Goal: Information Seeking & Learning: Learn about a topic

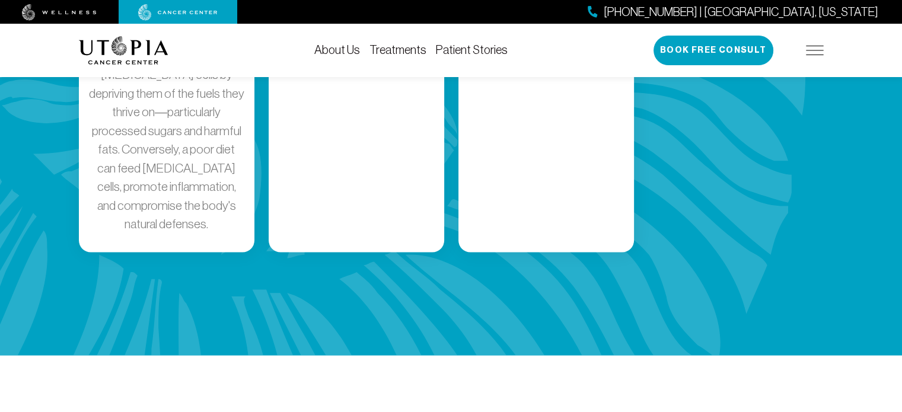
scroll to position [2491, 0]
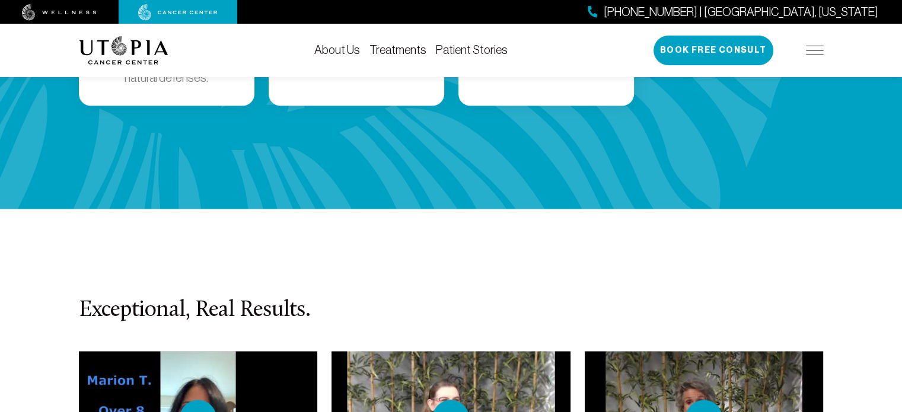
click at [350, 50] on link "About Us" at bounding box center [337, 49] width 46 height 13
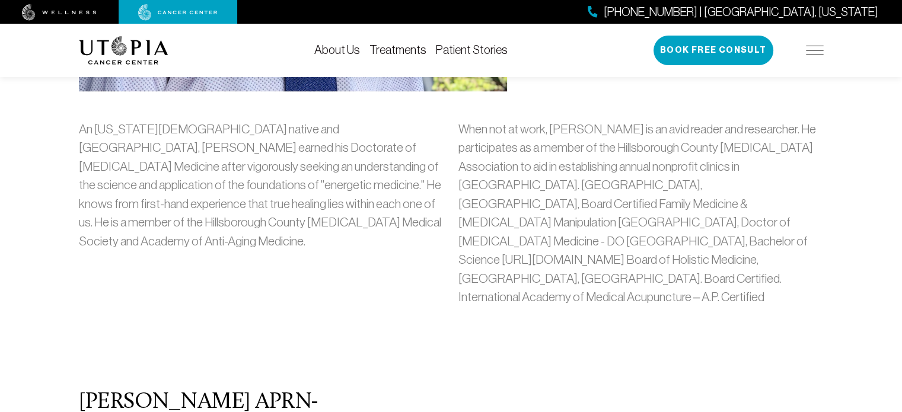
scroll to position [949, 0]
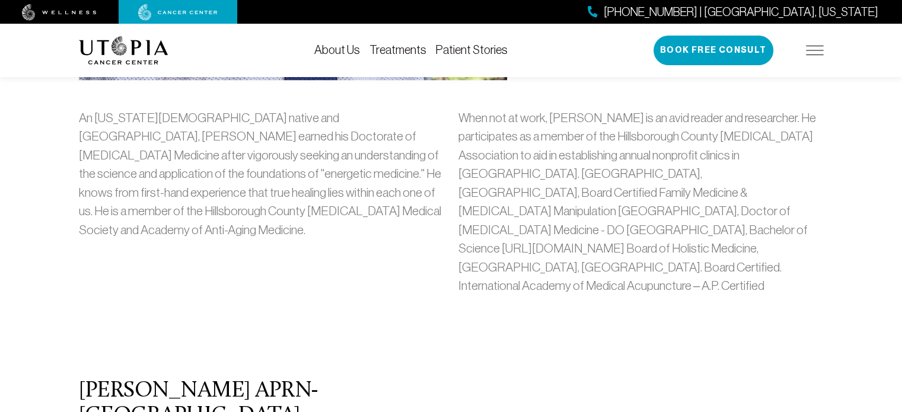
click at [819, 53] on img at bounding box center [815, 50] width 18 height 9
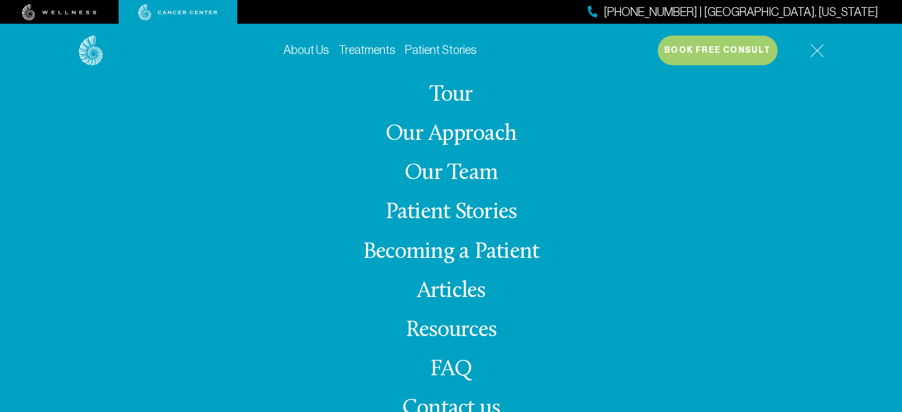
scroll to position [1127, 0]
click at [447, 376] on link "FAQ" at bounding box center [451, 369] width 43 height 23
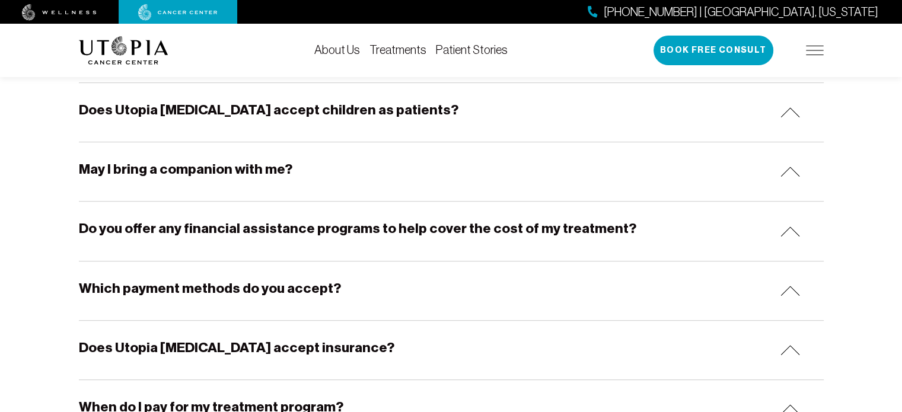
scroll to position [534, 0]
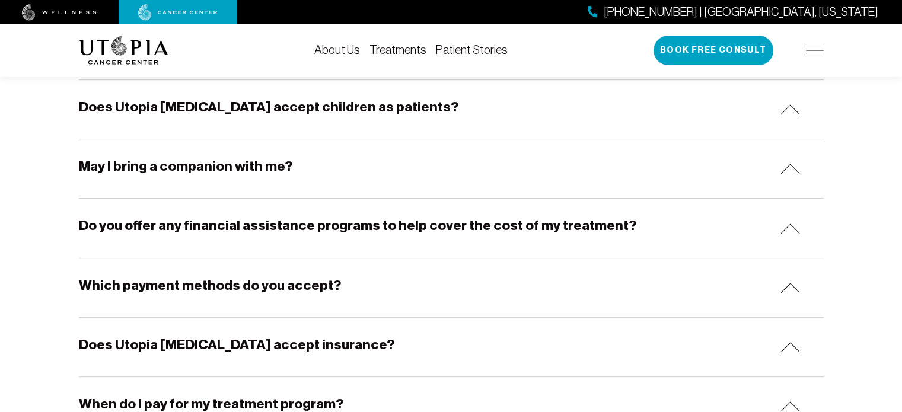
click at [464, 216] on h5 "Do you offer any financial assistance programs to help cover the cost of my tre…" at bounding box center [357, 225] width 557 height 18
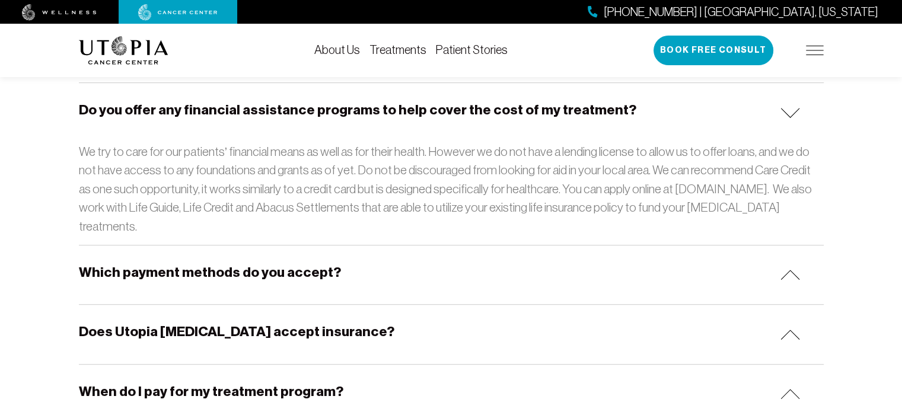
scroll to position [652, 0]
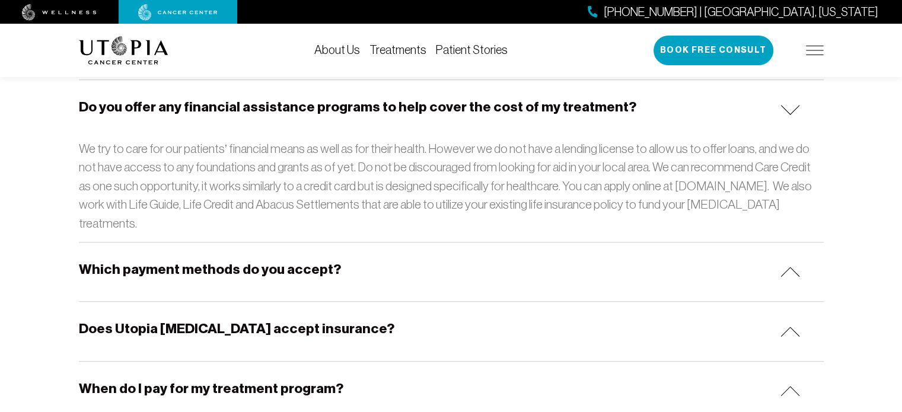
click at [304, 260] on h5 "Which payment methods do you accept?" at bounding box center [210, 269] width 262 height 18
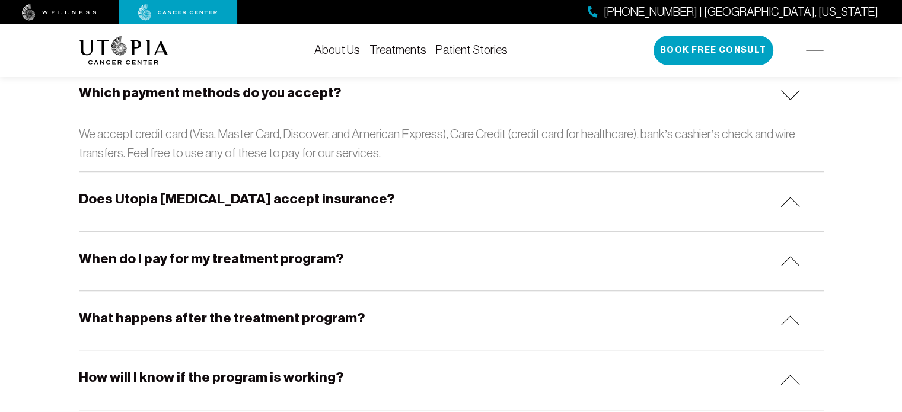
scroll to position [830, 0]
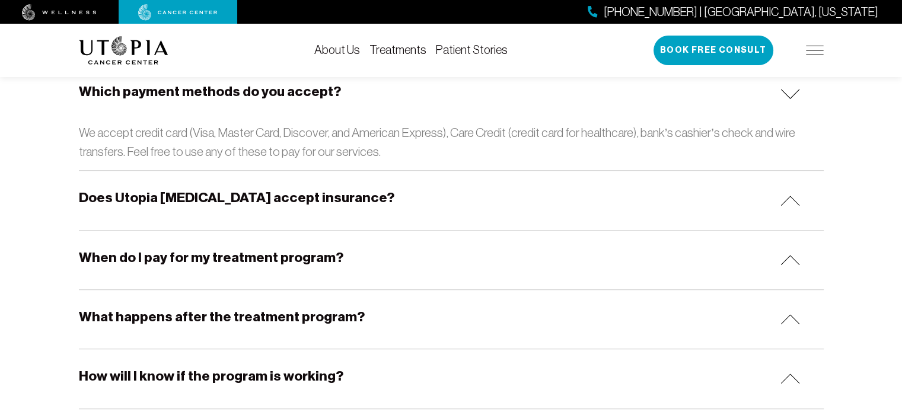
click at [334, 189] on h5 "Does Utopia [MEDICAL_DATA] accept insurance?" at bounding box center [236, 198] width 315 height 18
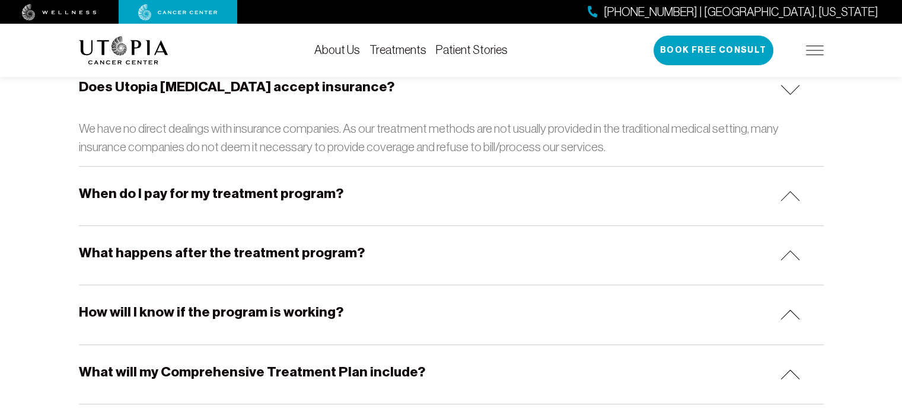
scroll to position [949, 0]
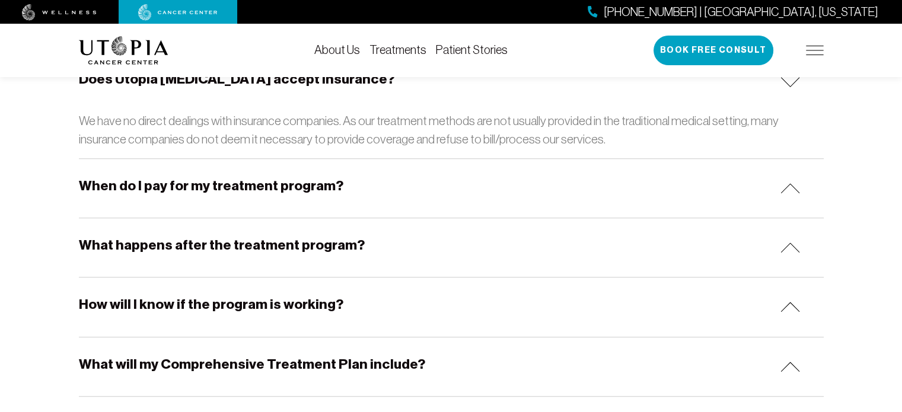
click at [270, 177] on h5 "When do I pay for my treatment program?" at bounding box center [211, 186] width 264 height 18
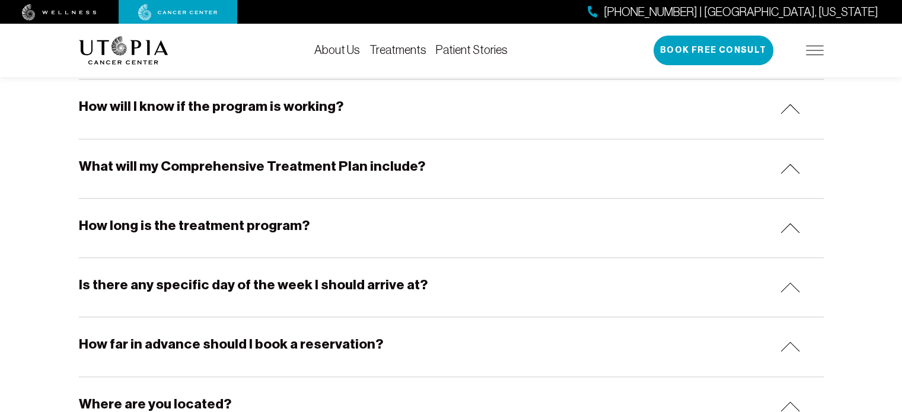
scroll to position [1245, 0]
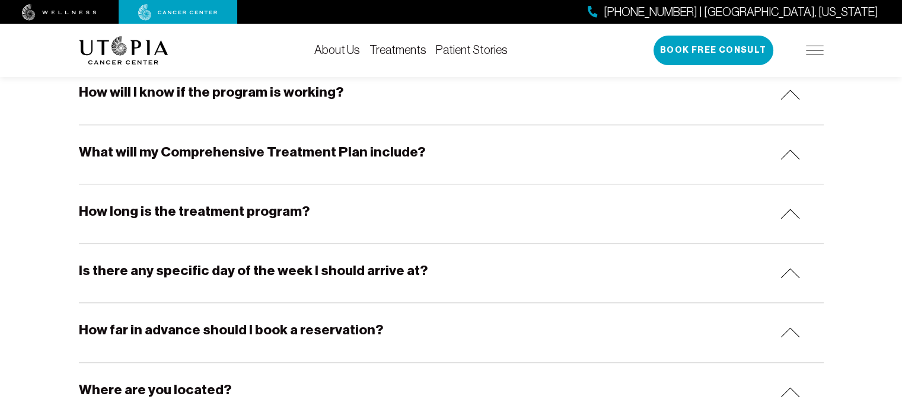
click at [294, 205] on div "How long is the treatment program?" at bounding box center [451, 213] width 745 height 59
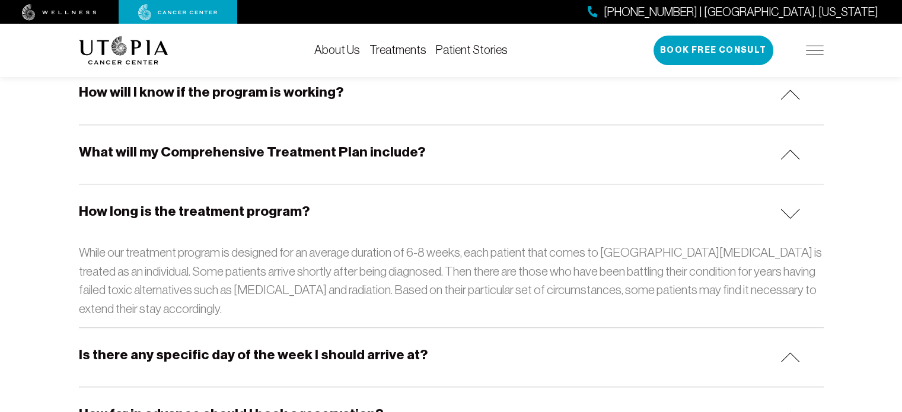
click at [296, 205] on div "How long is the treatment program?" at bounding box center [451, 213] width 745 height 59
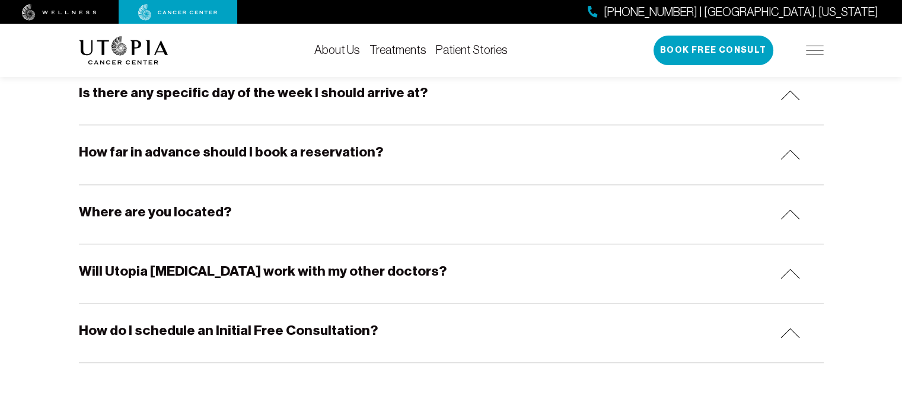
scroll to position [1542, 0]
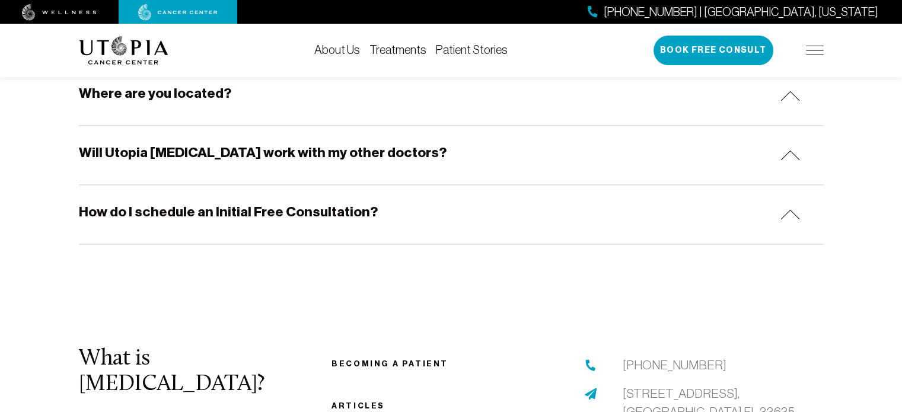
click at [294, 208] on div "How do I schedule an Initial Free Consultation?" at bounding box center [451, 214] width 745 height 59
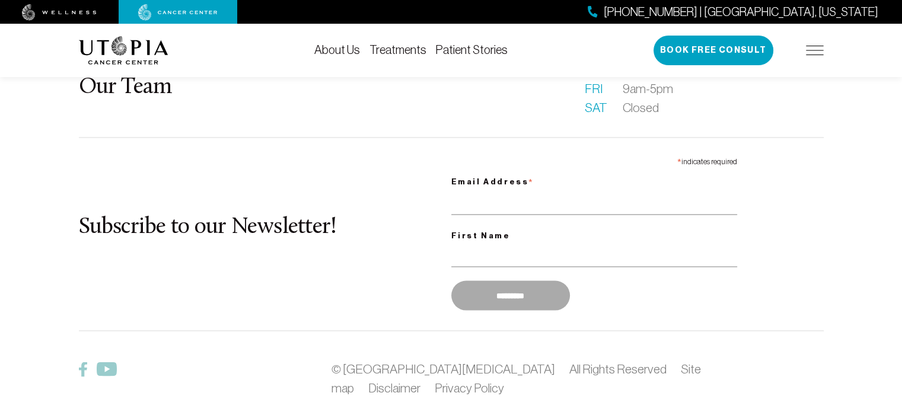
scroll to position [2129, 0]
